Goal: Task Accomplishment & Management: Manage account settings

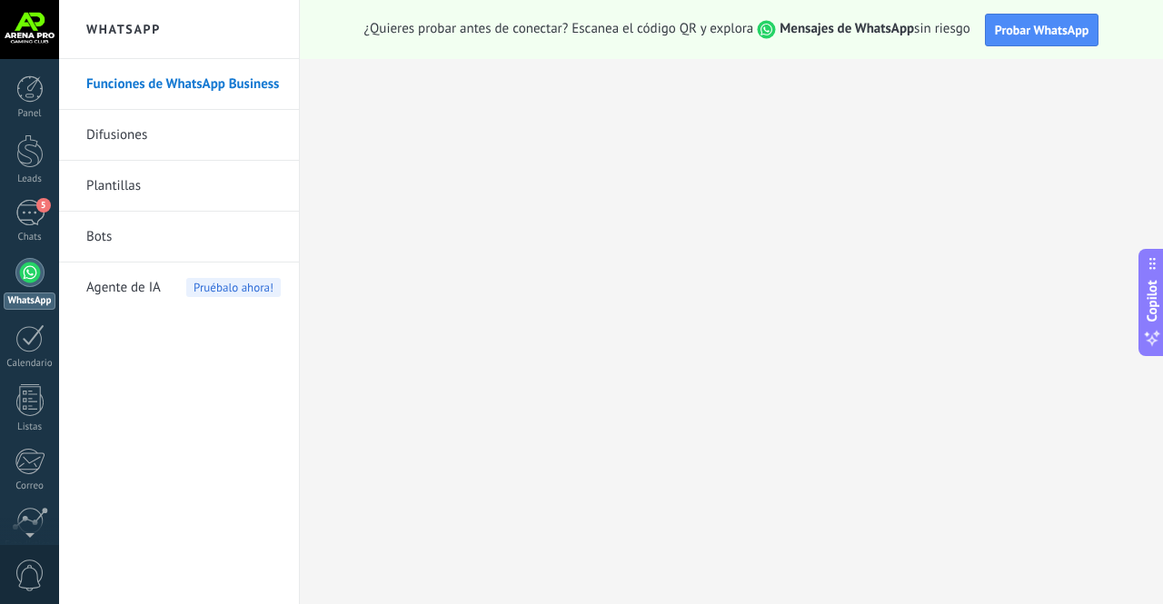
click at [35, 223] on div "5" at bounding box center [29, 213] width 29 height 26
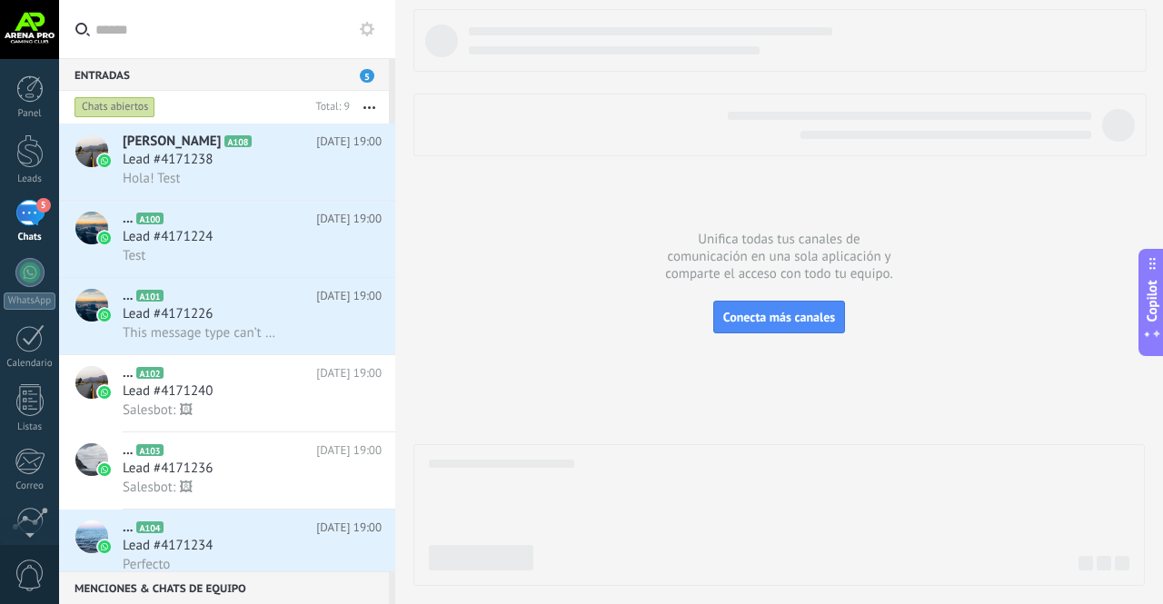
click at [197, 167] on span "Lead #4171238" at bounding box center [168, 160] width 90 height 18
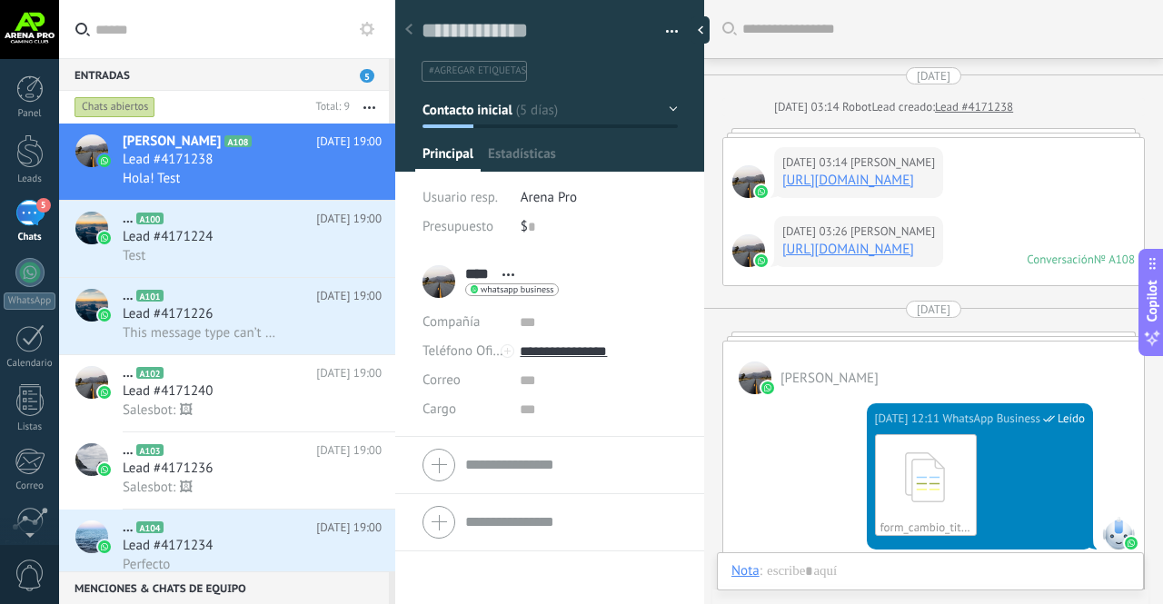
scroll to position [840, 0]
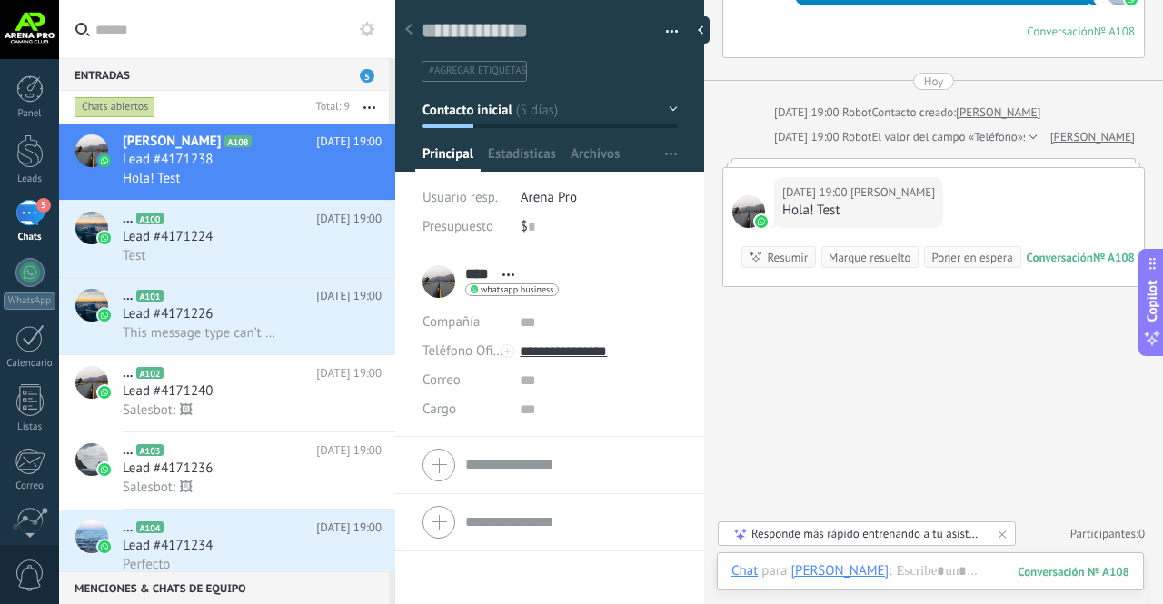
click at [229, 240] on div "Lead #4171224" at bounding box center [252, 237] width 259 height 18
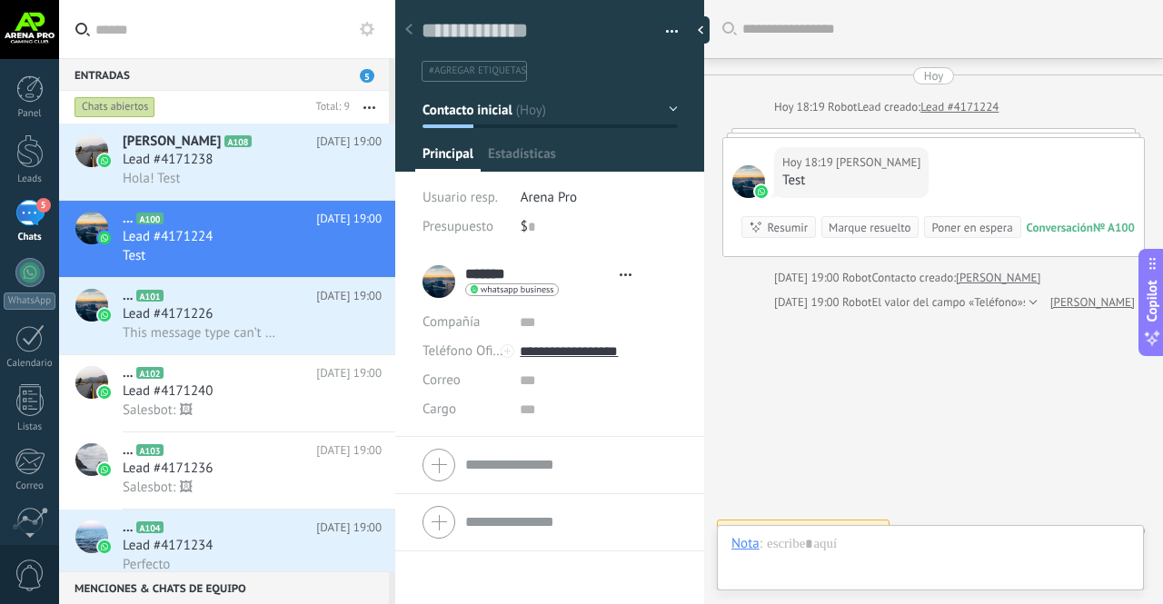
type textarea "**********"
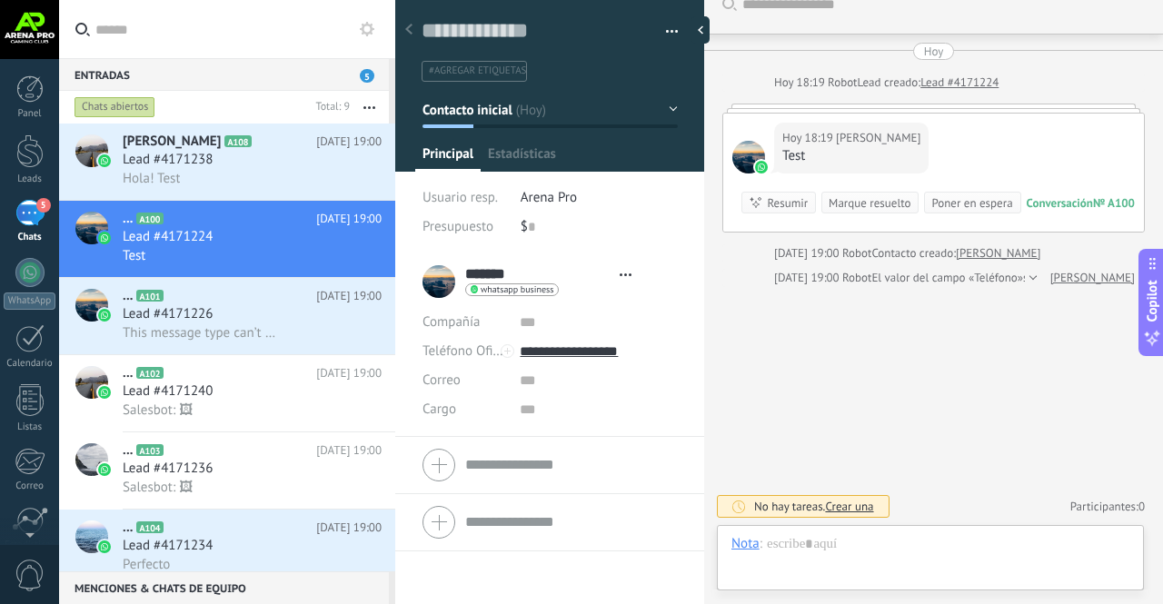
scroll to position [27, 0]
